Goal: Check status: Check status

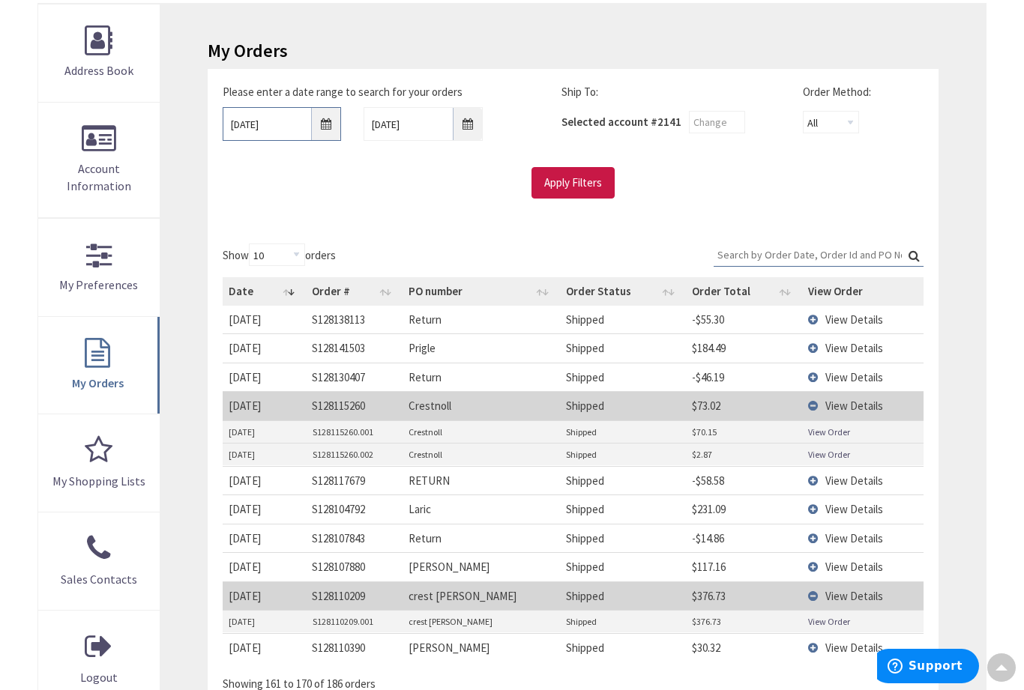
click at [314, 126] on input "[DATE]" at bounding box center [282, 124] width 119 height 34
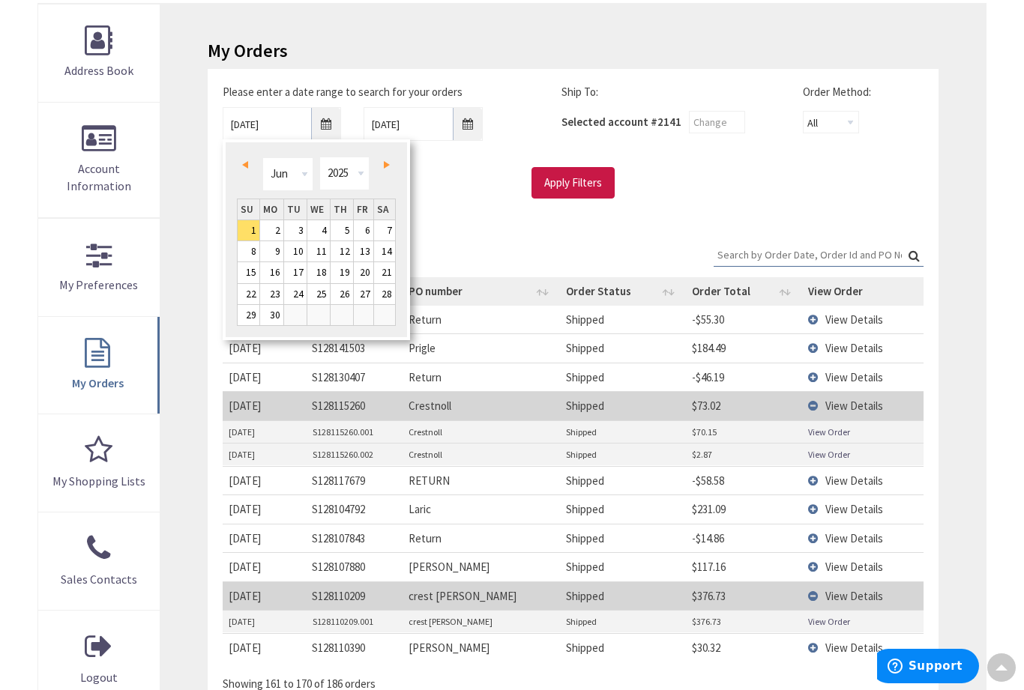
click at [247, 162] on span "Prev" at bounding box center [245, 164] width 6 height 7
click at [379, 167] on link "Next" at bounding box center [384, 165] width 20 height 20
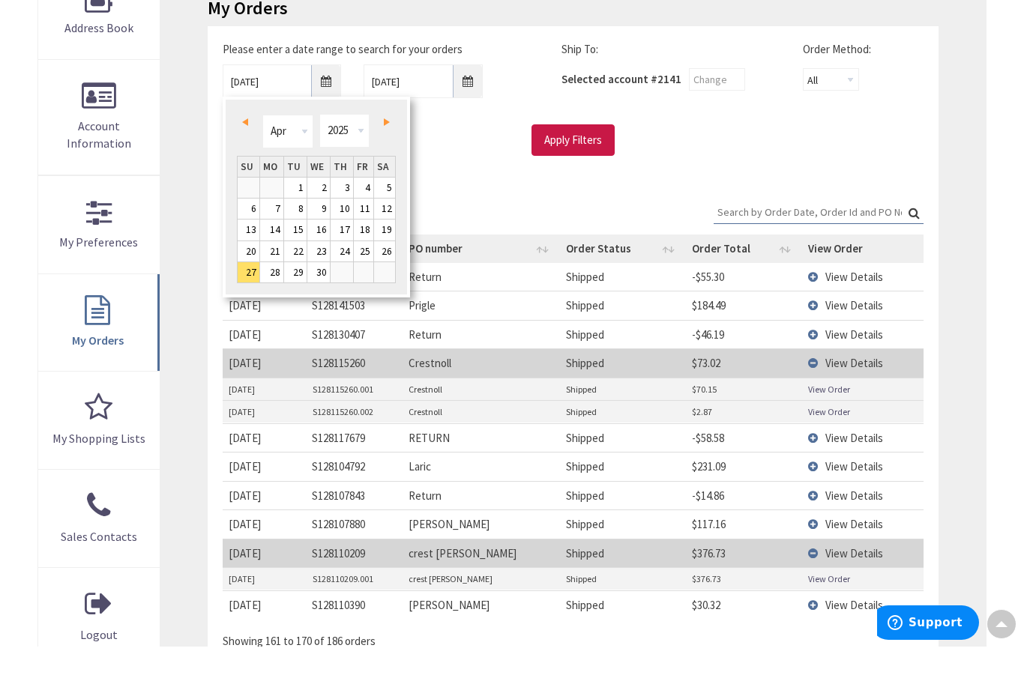
click at [340, 242] on link "10" at bounding box center [342, 252] width 22 height 20
type input "[DATE]"
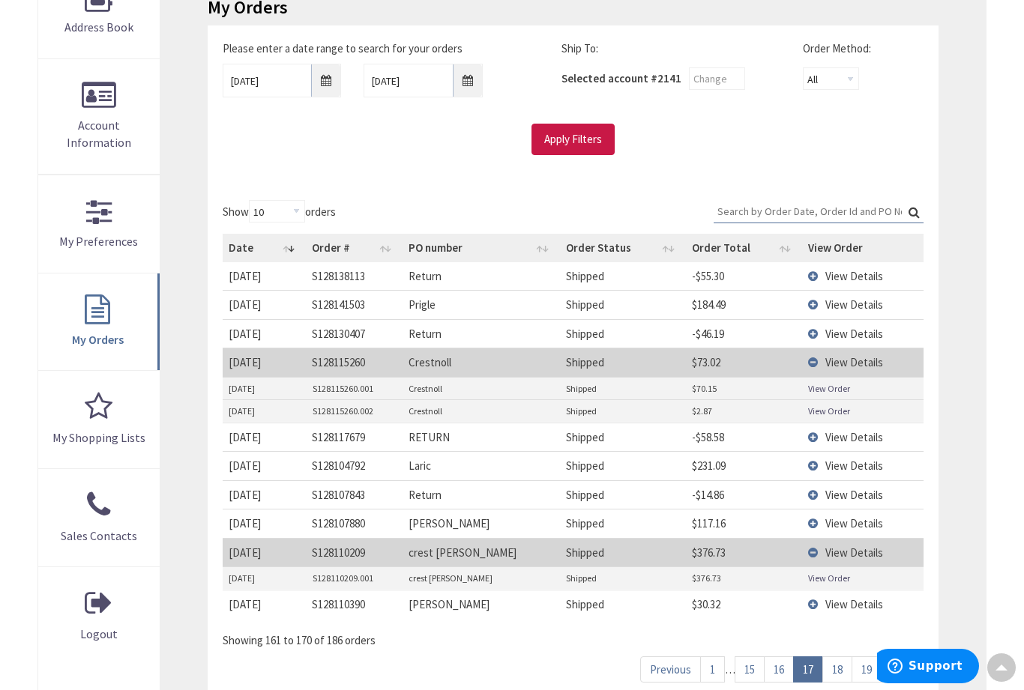
click at [585, 139] on input "Apply Filters" at bounding box center [572, 139] width 83 height 31
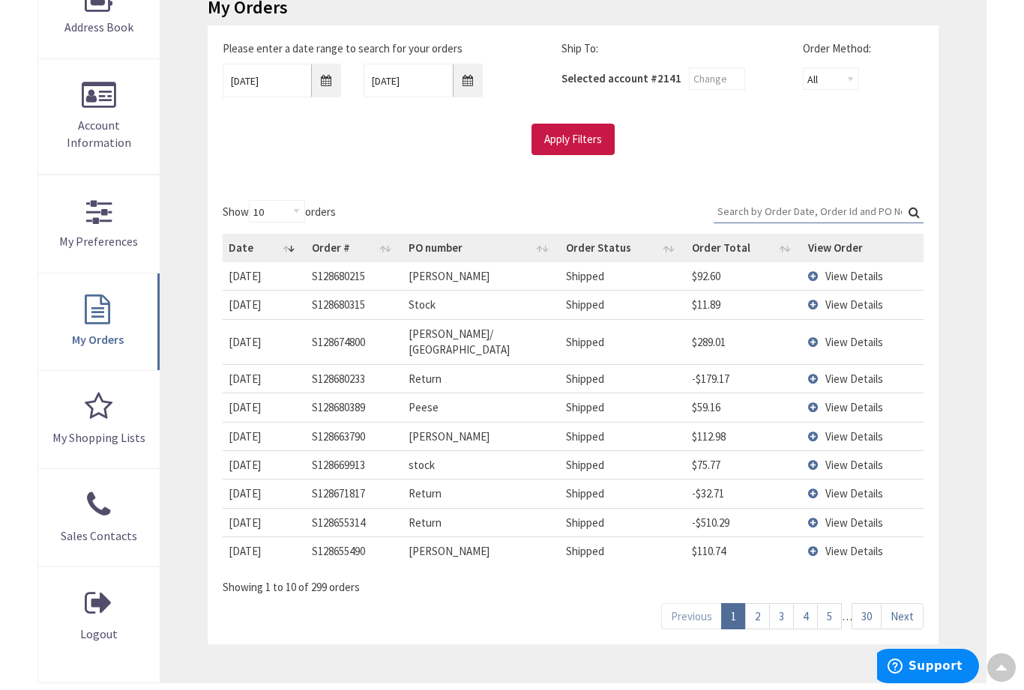
click at [876, 603] on link "30" at bounding box center [866, 616] width 30 height 26
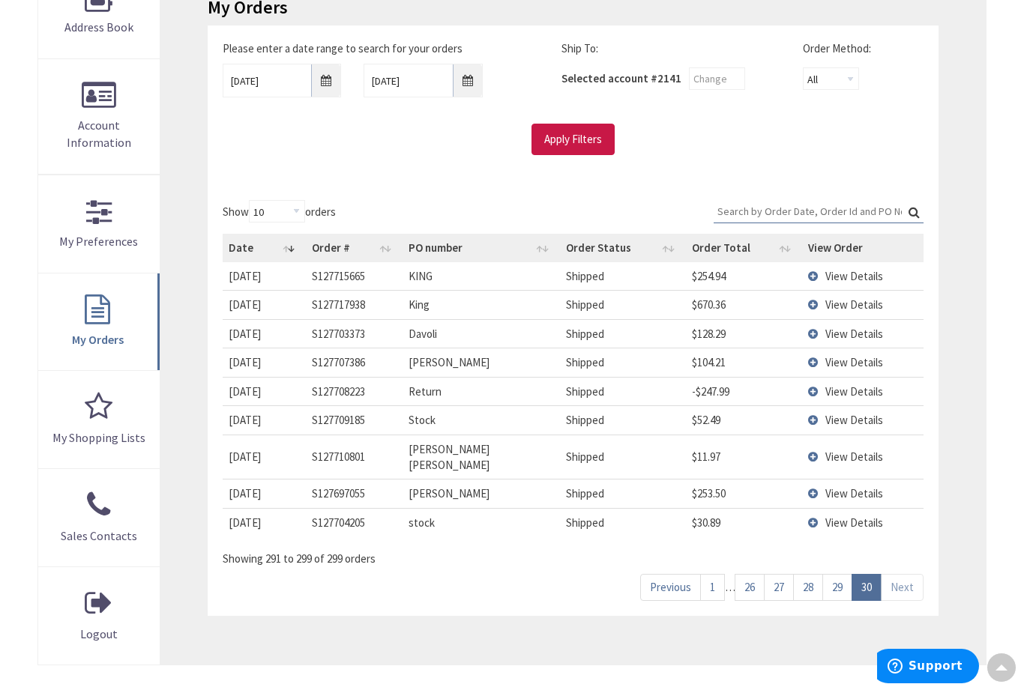
click at [834, 574] on link "29" at bounding box center [837, 587] width 30 height 26
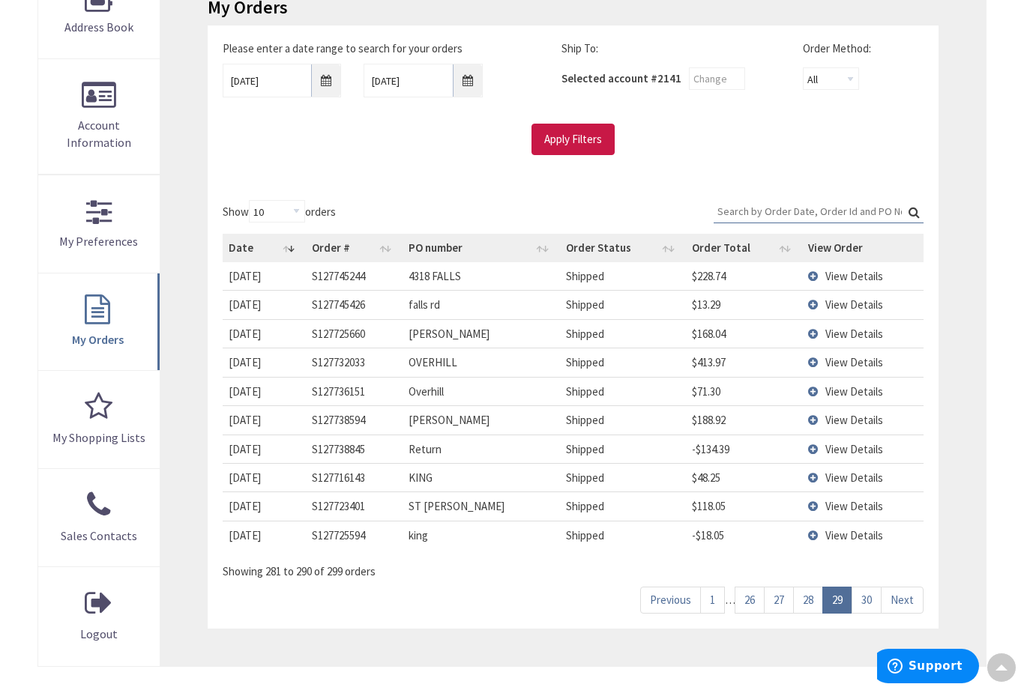
click at [809, 591] on link "28" at bounding box center [808, 600] width 30 height 26
click at [843, 420] on span "View Details" at bounding box center [854, 420] width 58 height 14
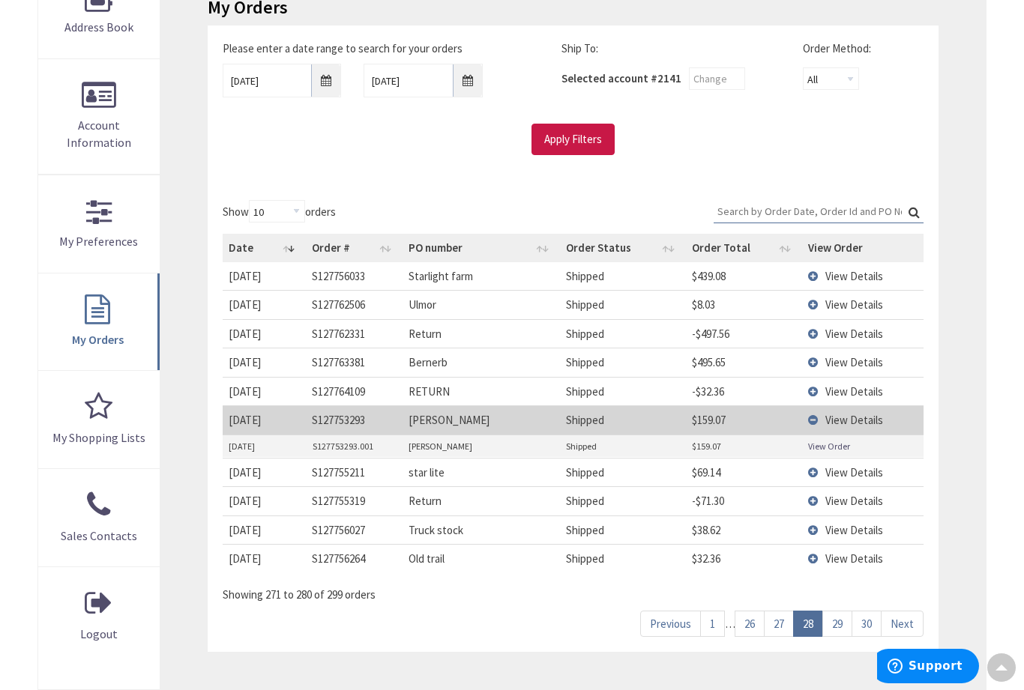
click at [783, 445] on td "$159.07" at bounding box center [744, 446] width 116 height 22
click at [822, 444] on link "View Order" at bounding box center [829, 446] width 42 height 13
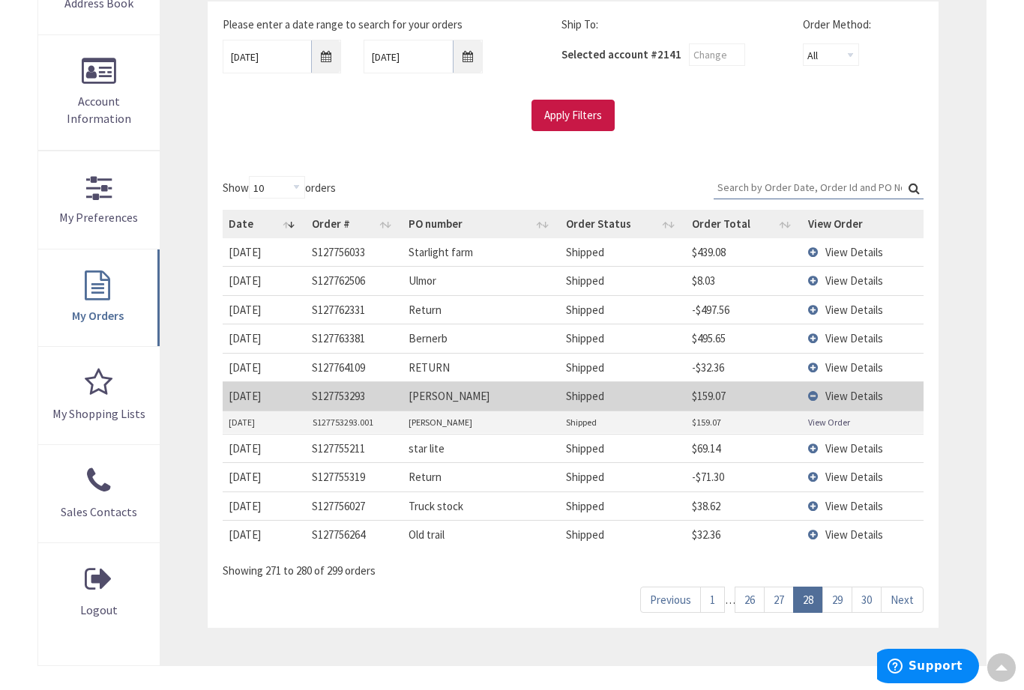
click at [839, 279] on span "View Details" at bounding box center [854, 281] width 58 height 14
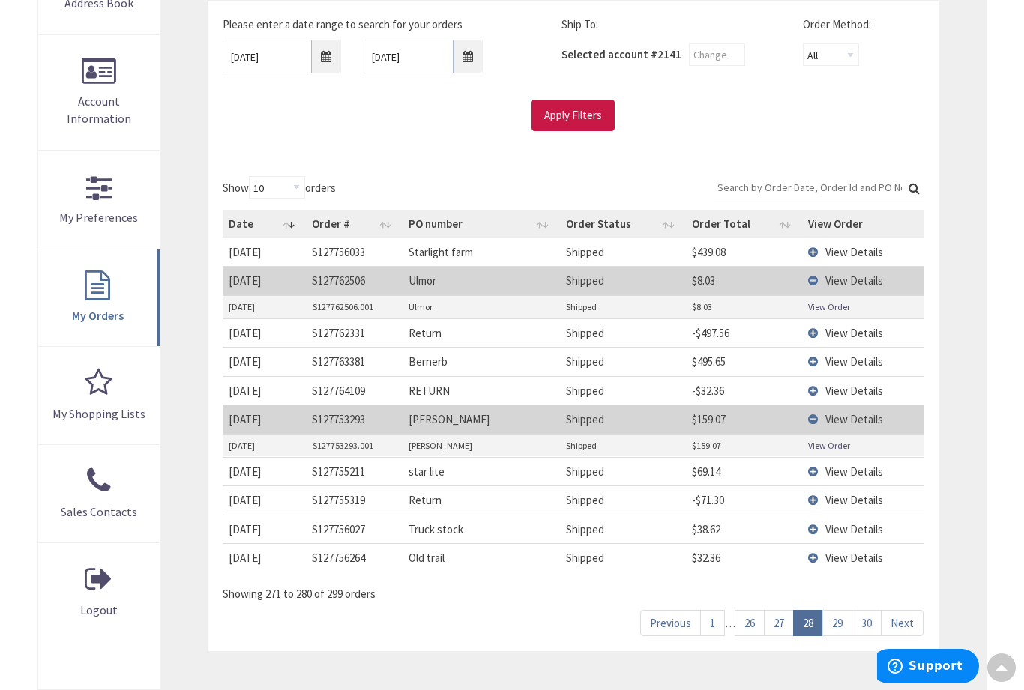
click at [818, 306] on link "View Order" at bounding box center [829, 307] width 42 height 13
click at [774, 612] on link "27" at bounding box center [779, 623] width 30 height 26
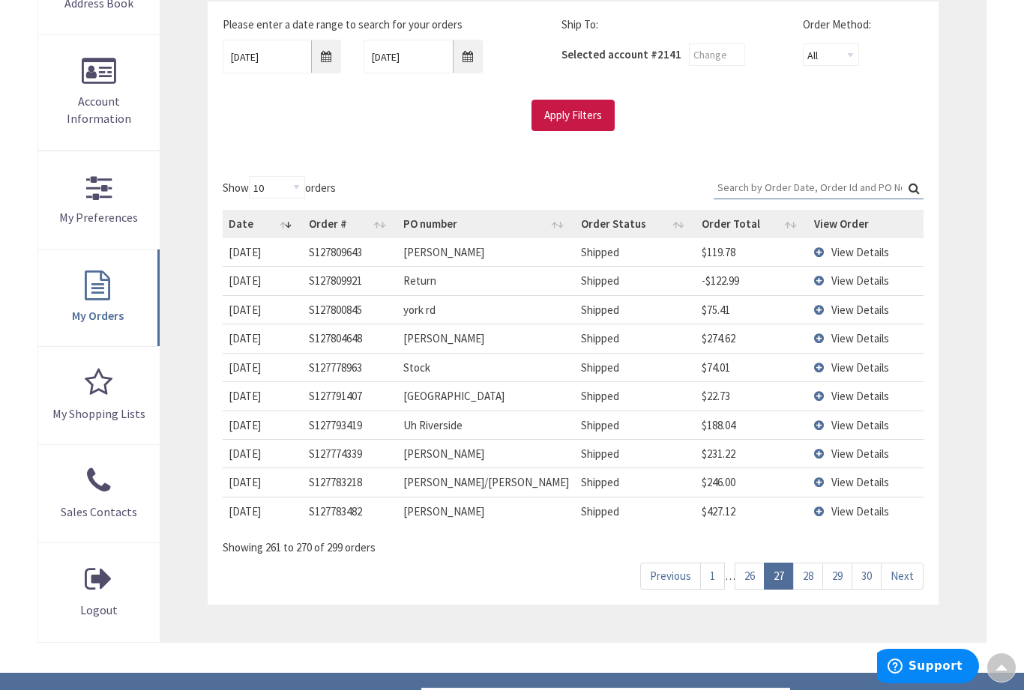
click at [748, 563] on link "26" at bounding box center [749, 576] width 30 height 26
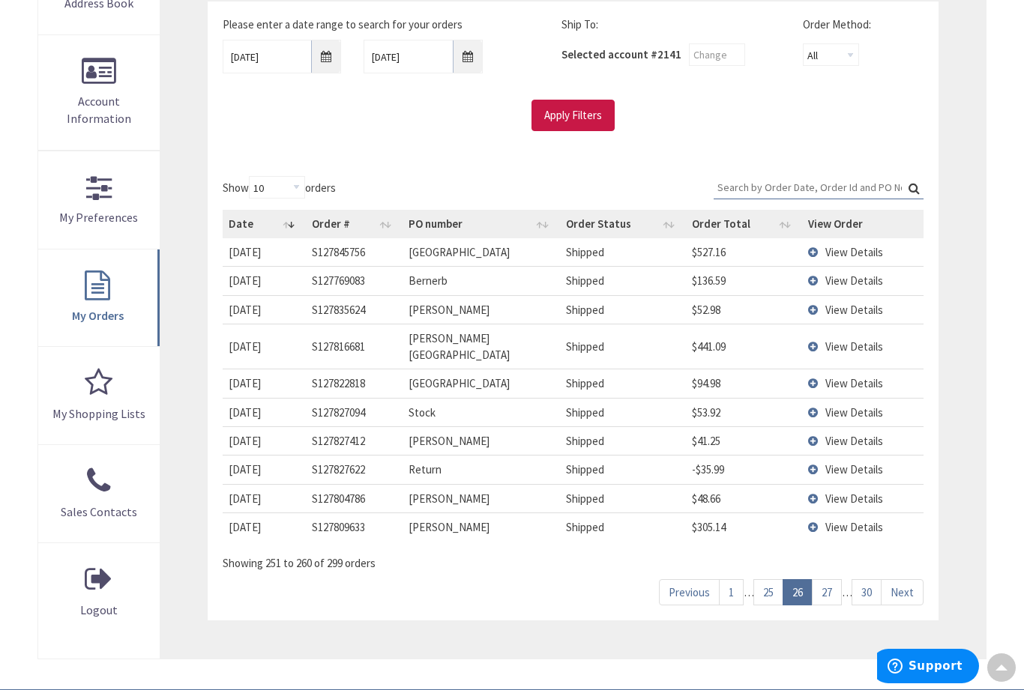
click at [762, 579] on link "25" at bounding box center [768, 592] width 30 height 26
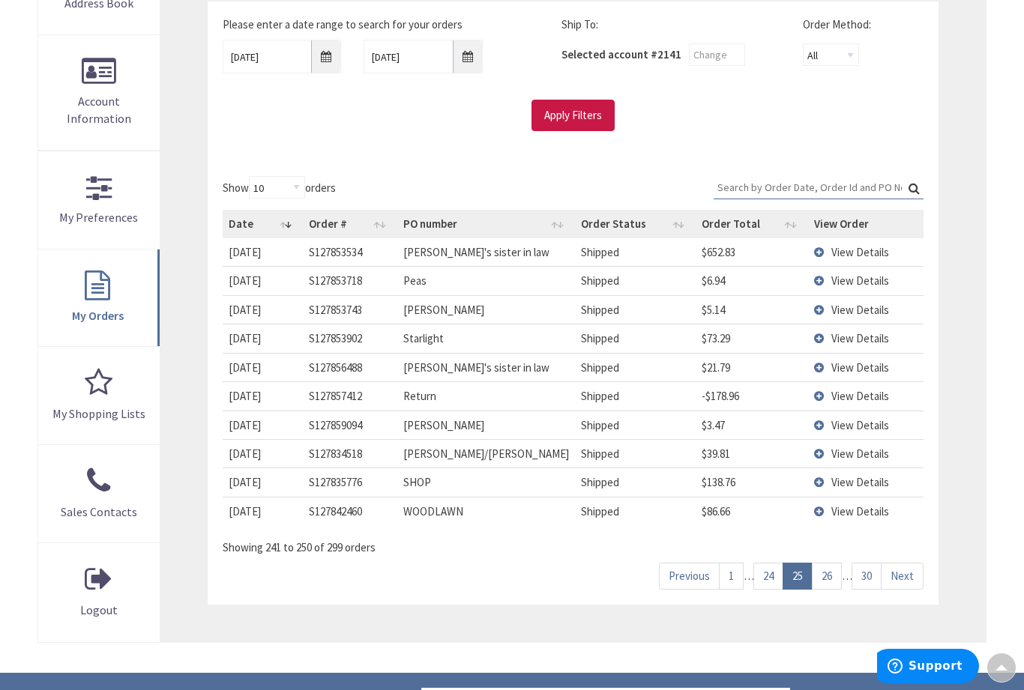
click at [760, 572] on link "24" at bounding box center [768, 576] width 30 height 26
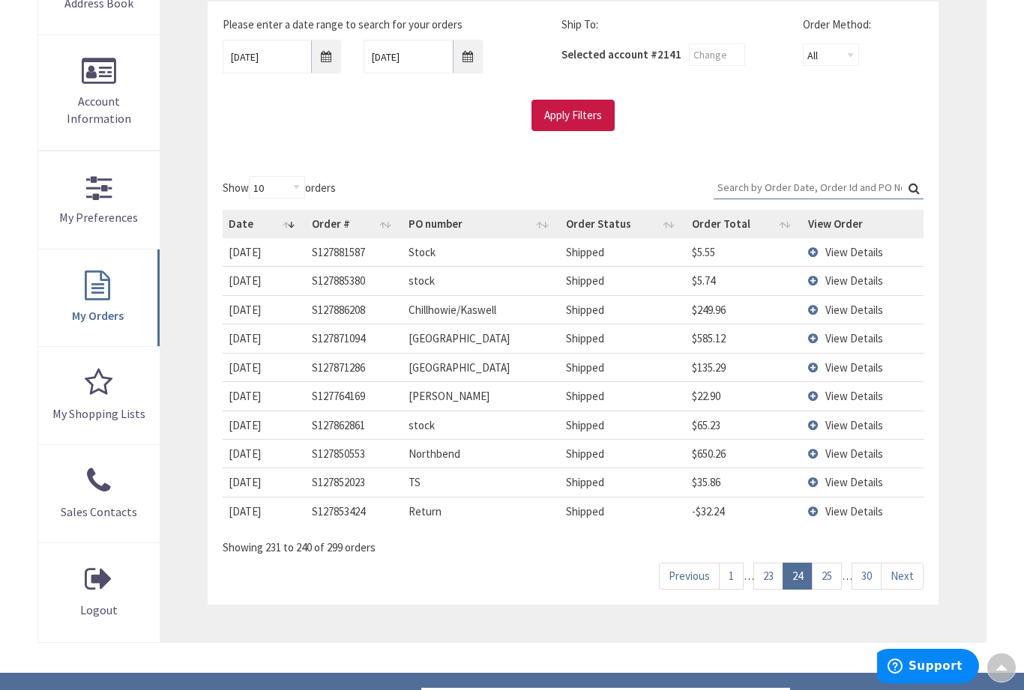
click at [843, 389] on span "View Details" at bounding box center [854, 396] width 58 height 14
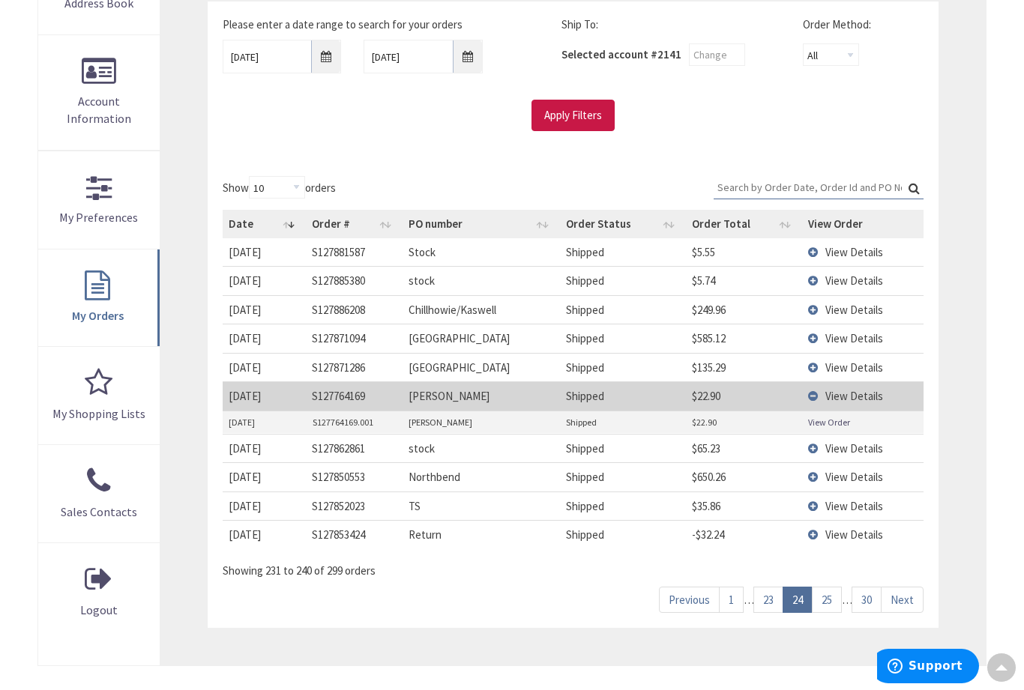
click at [827, 417] on link "View Order" at bounding box center [829, 422] width 42 height 13
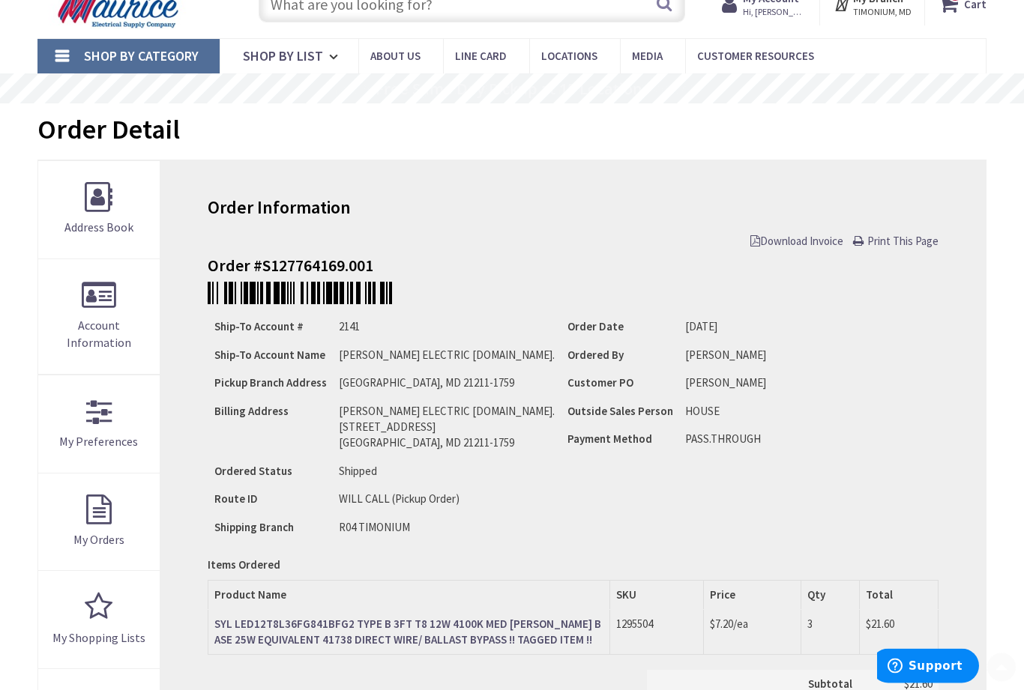
scroll to position [61, 0]
